Goal: Complete application form: Complete application form

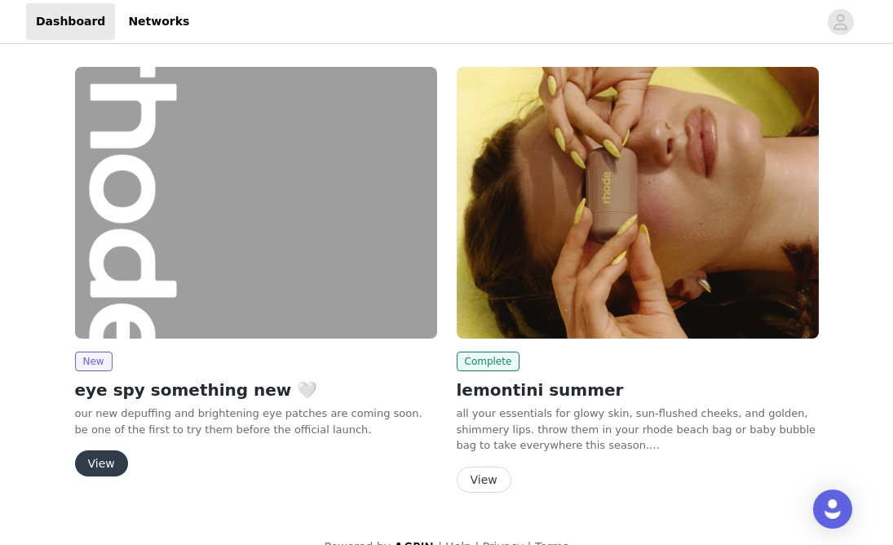
click at [101, 464] on button "View" at bounding box center [101, 463] width 53 height 26
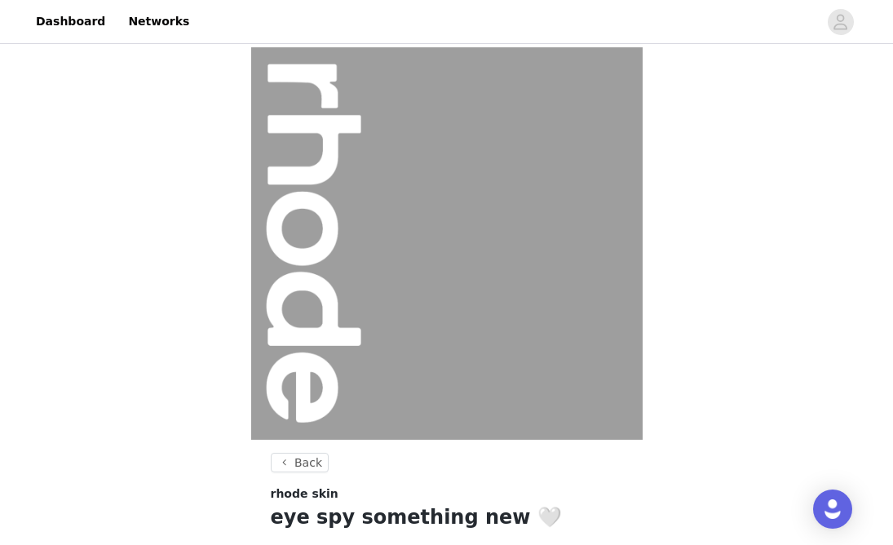
scroll to position [212, 0]
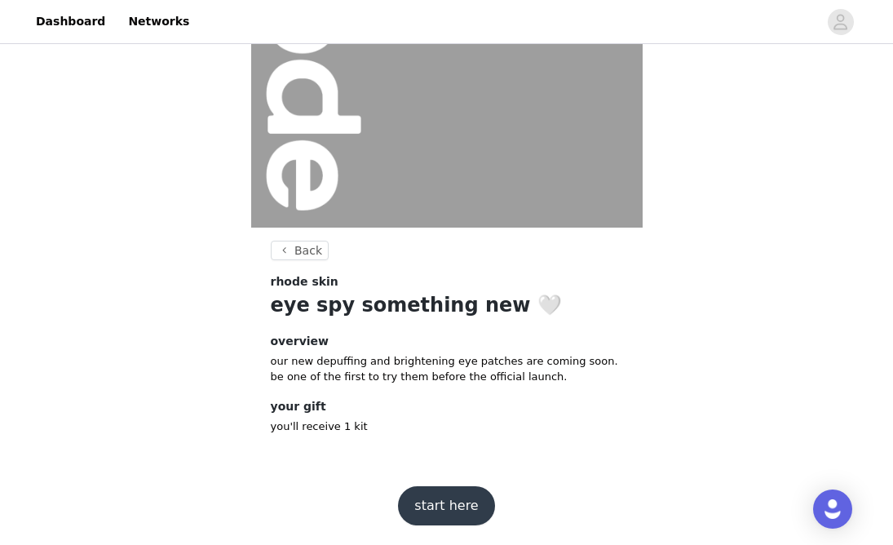
click at [458, 512] on button "start here" at bounding box center [446, 505] width 96 height 39
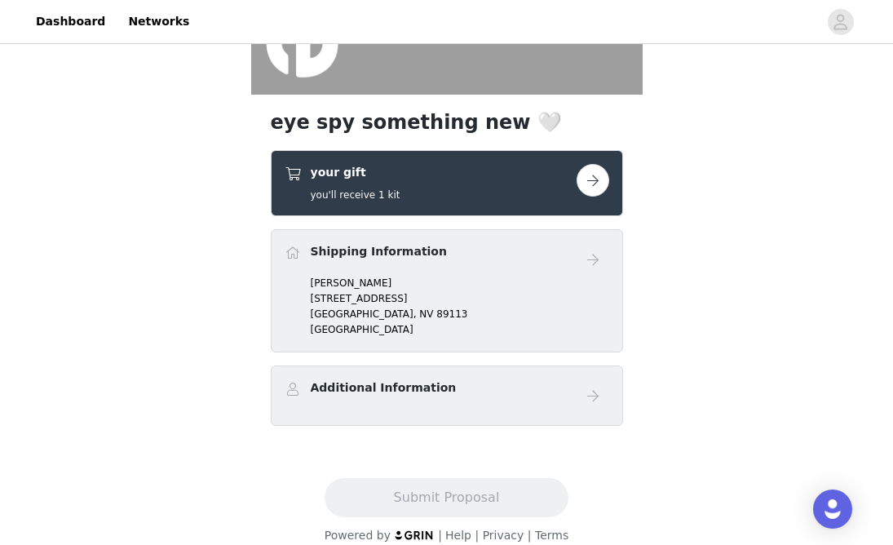
scroll to position [363, 0]
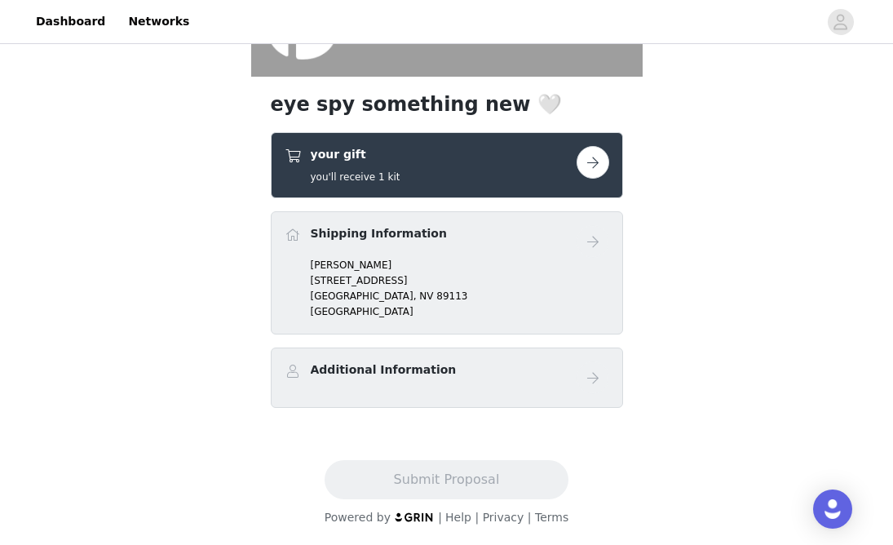
click at [598, 156] on button "button" at bounding box center [593, 162] width 33 height 33
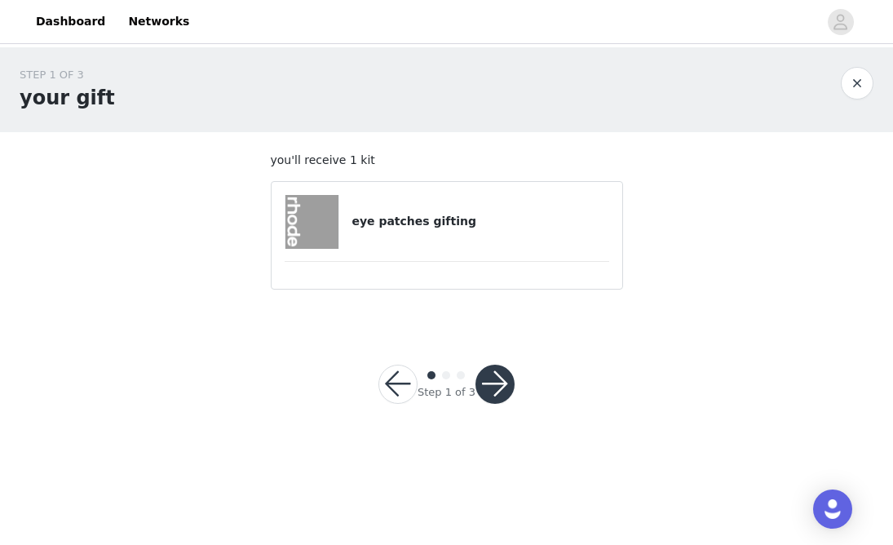
click at [413, 234] on div "eye patches gifting" at bounding box center [447, 222] width 325 height 54
click at [486, 382] on button "button" at bounding box center [495, 384] width 39 height 39
click at [307, 224] on img at bounding box center [313, 222] width 54 height 54
click at [388, 317] on section "you'll receive 1 kit eye patches gifting" at bounding box center [447, 228] width 392 height 193
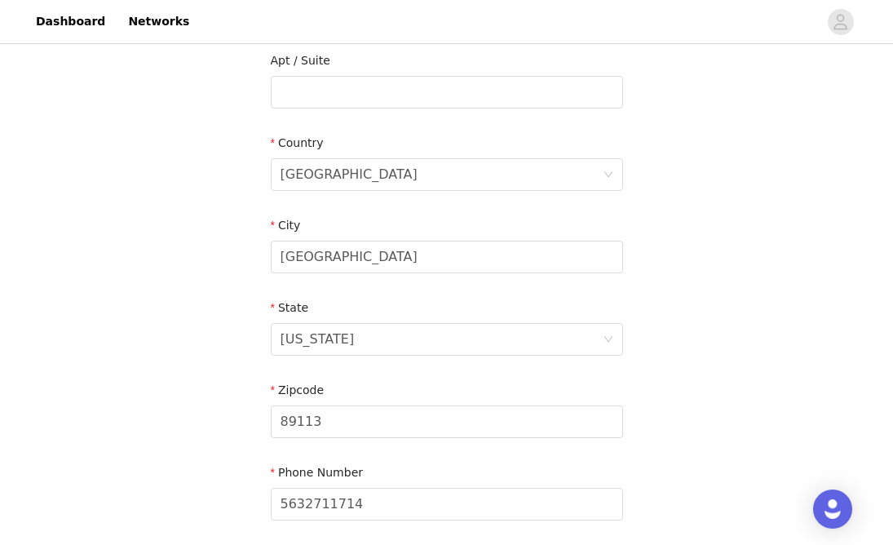
scroll to position [567, 0]
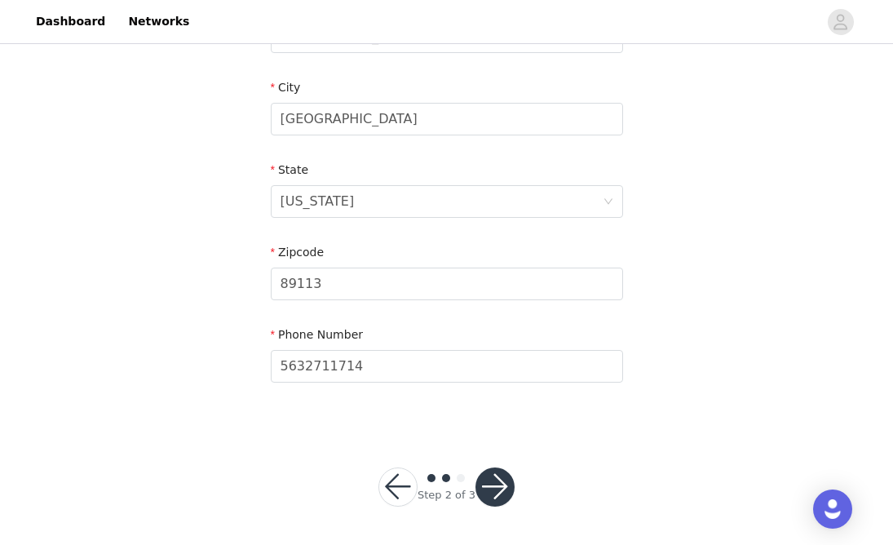
click at [505, 493] on button "button" at bounding box center [495, 487] width 39 height 39
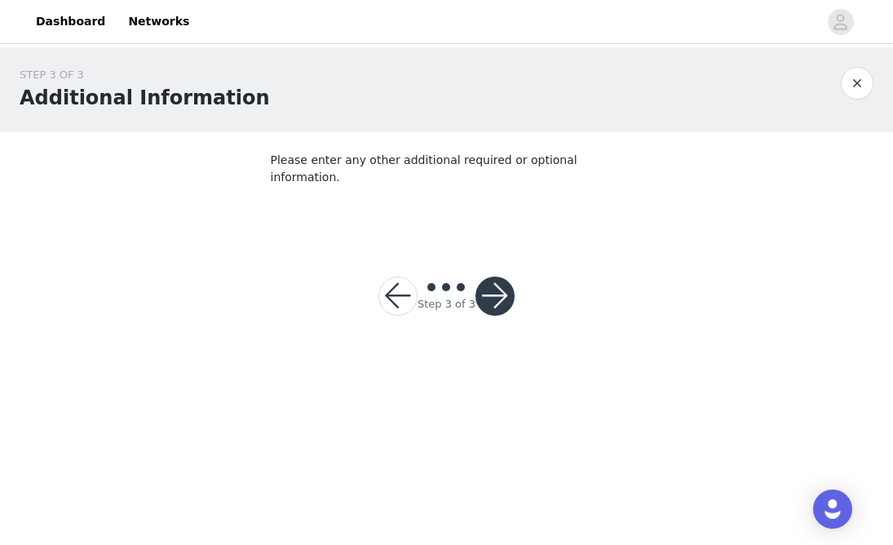
click at [508, 277] on button "button" at bounding box center [495, 296] width 39 height 39
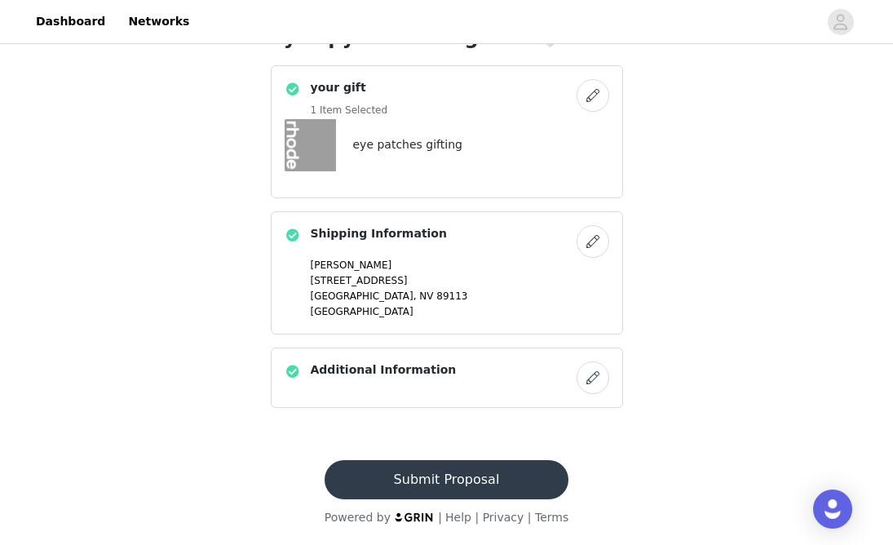
click at [427, 472] on button "Submit Proposal" at bounding box center [447, 479] width 244 height 39
